Goal: Check status

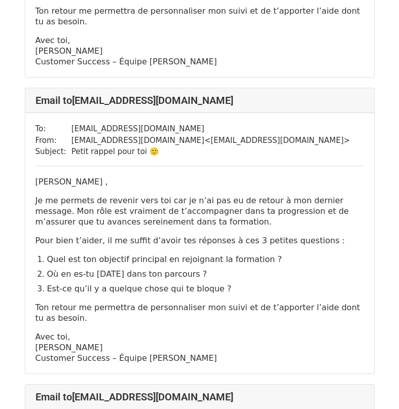
scroll to position [3245, 0]
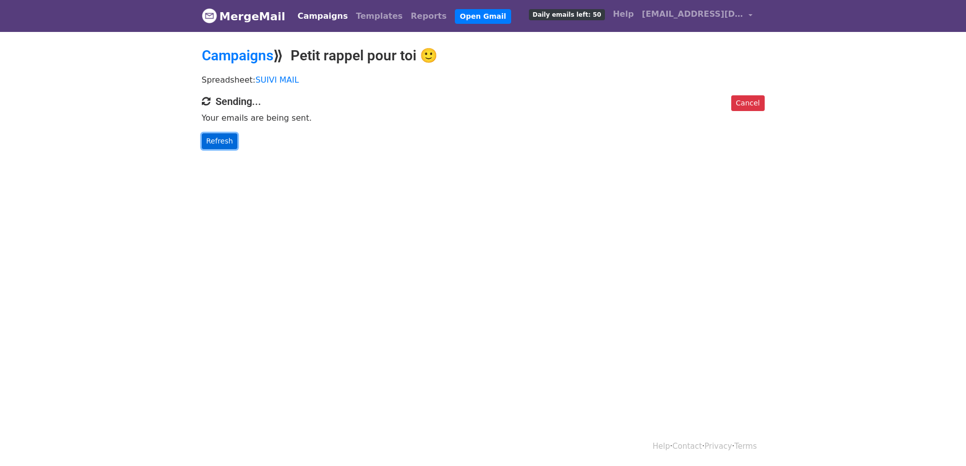
click at [213, 143] on link "Refresh" at bounding box center [220, 141] width 36 height 16
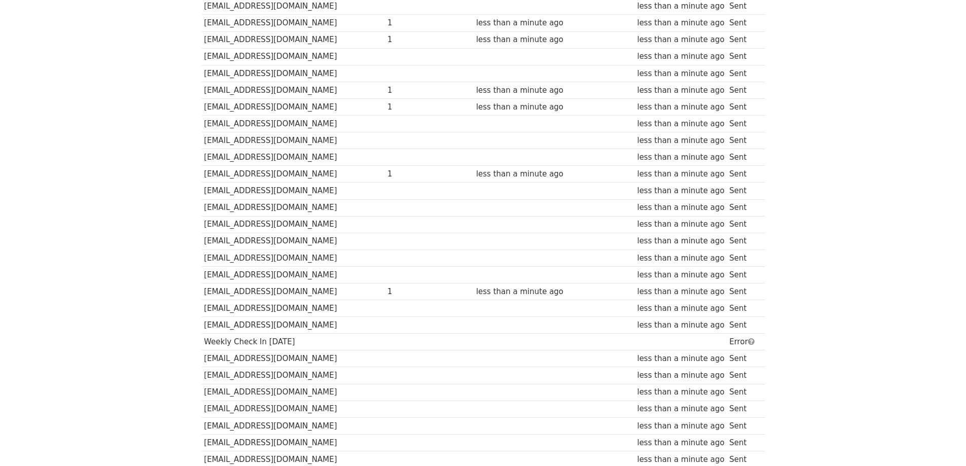
scroll to position [413, 0]
